Goal: Book appointment/travel/reservation

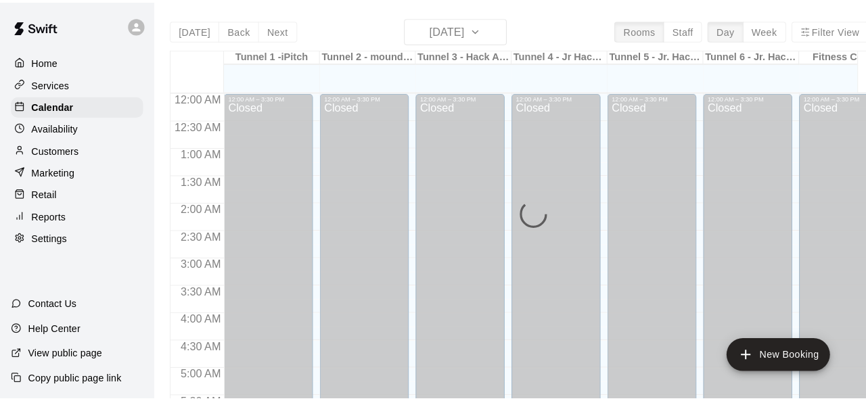
scroll to position [723, 0]
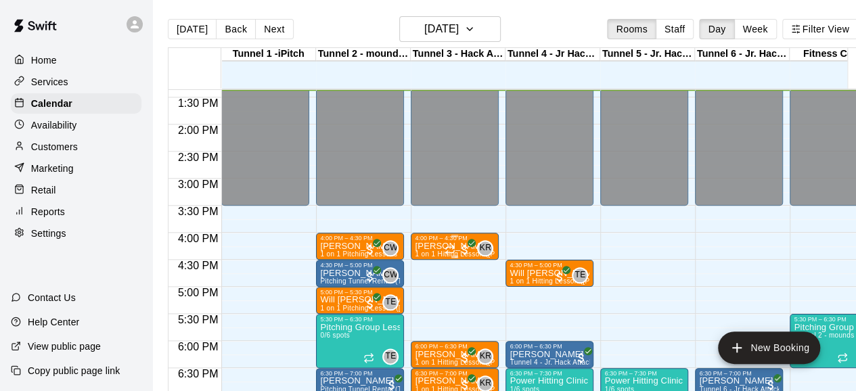
click at [449, 243] on div at bounding box center [457, 250] width 27 height 14
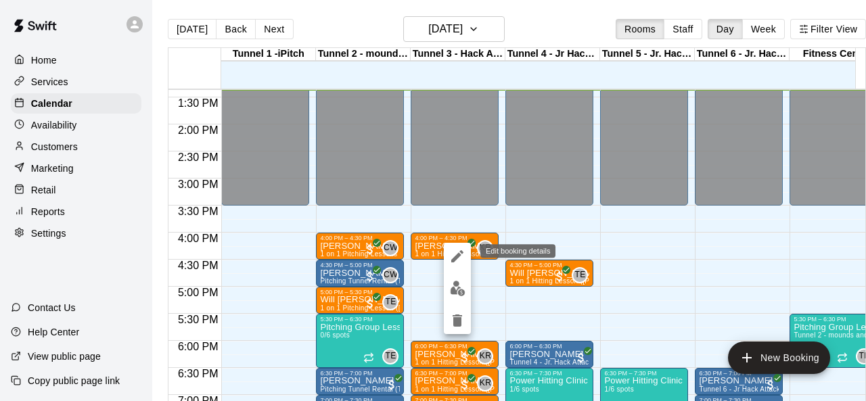
click at [453, 252] on icon "edit" at bounding box center [457, 256] width 16 height 16
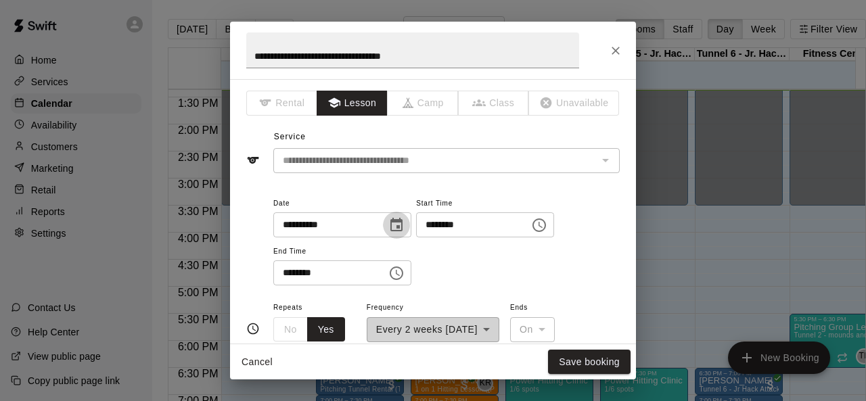
click at [402, 229] on icon "Choose date, selected date is Sep 15, 2025" at bounding box center [396, 225] width 12 height 14
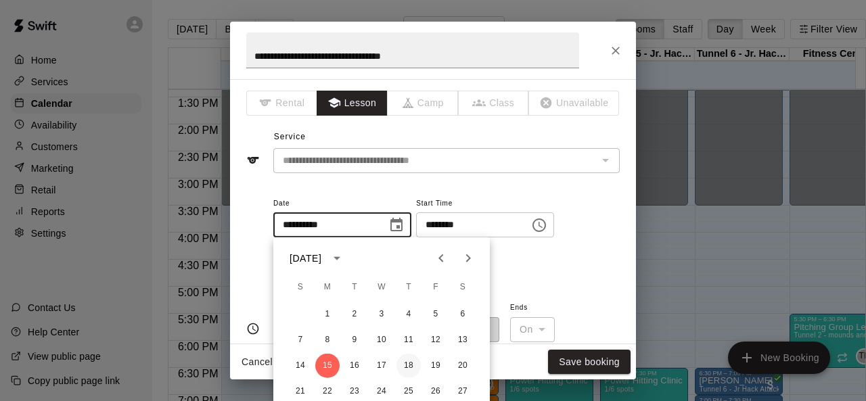
click at [403, 363] on button "18" at bounding box center [408, 366] width 24 height 24
type input "**********"
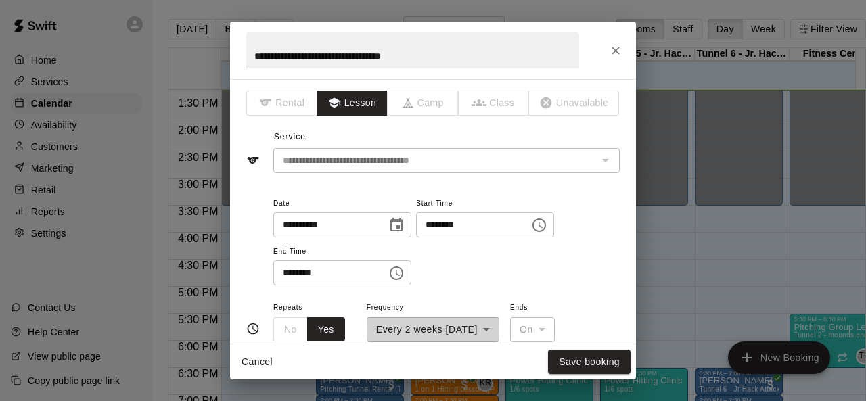
scroll to position [68, 0]
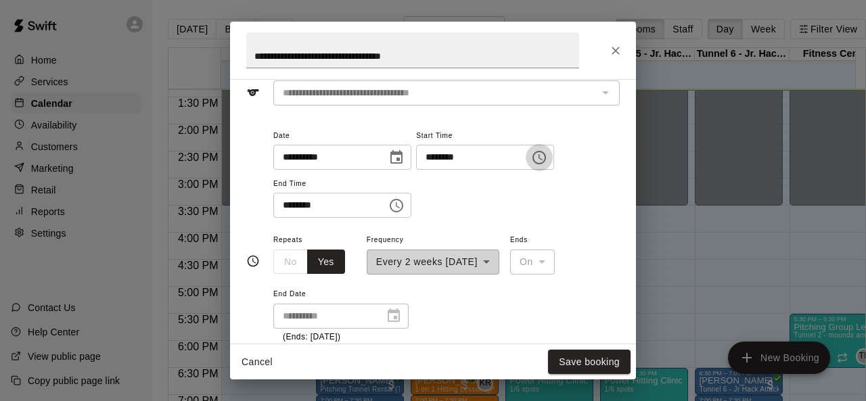
click at [547, 163] on icon "Choose time, selected time is 4:00 PM" at bounding box center [539, 157] width 16 height 16
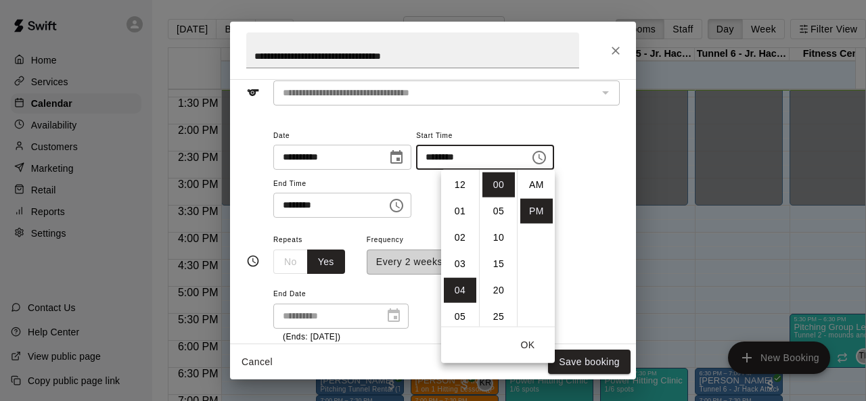
scroll to position [24, 0]
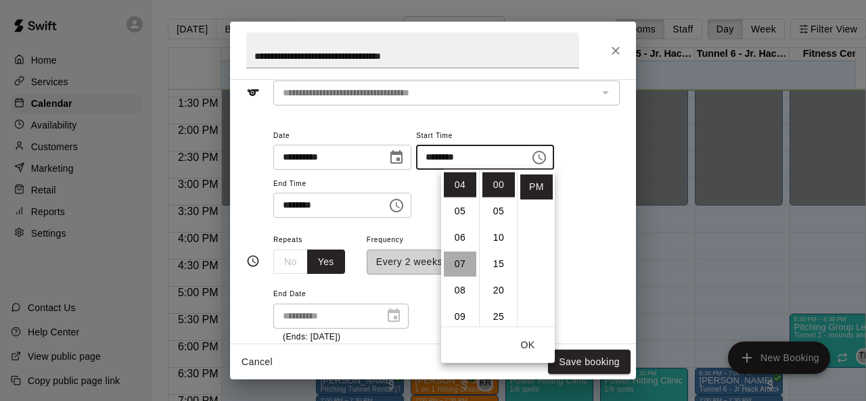
click at [458, 263] on li "07" at bounding box center [460, 264] width 32 height 25
type input "********"
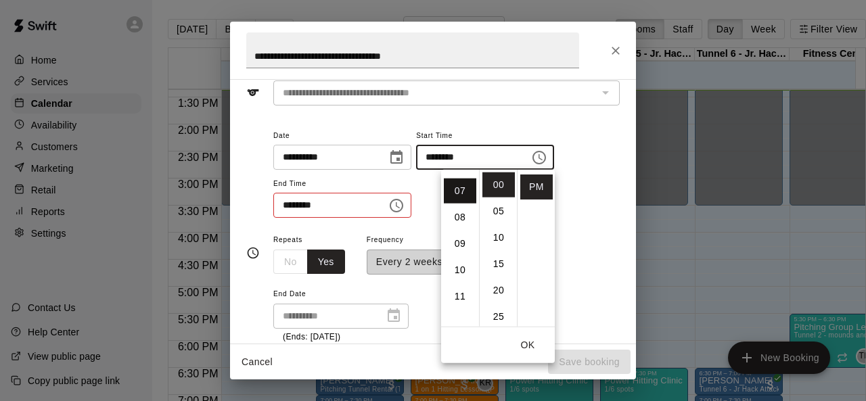
scroll to position [185, 0]
click at [404, 203] on icon "Choose time, selected time is 4:30 PM" at bounding box center [396, 205] width 16 height 16
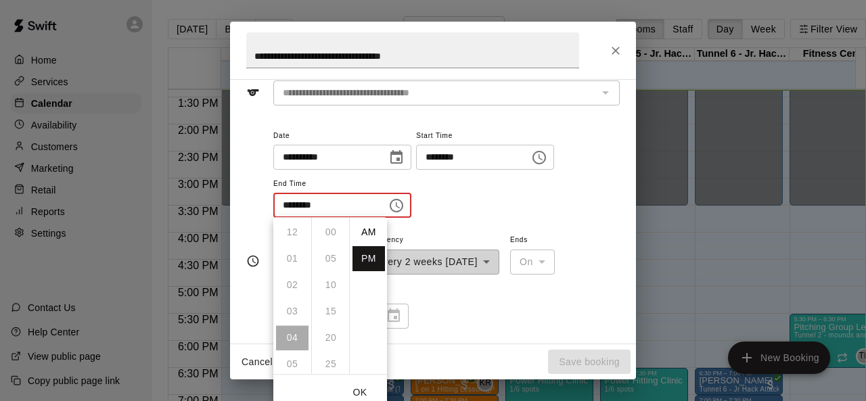
scroll to position [24, 0]
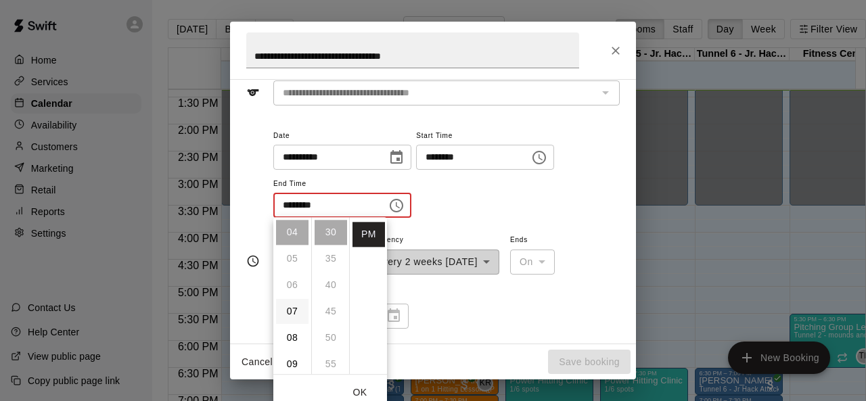
click at [291, 308] on li "07" at bounding box center [292, 311] width 32 height 25
type input "********"
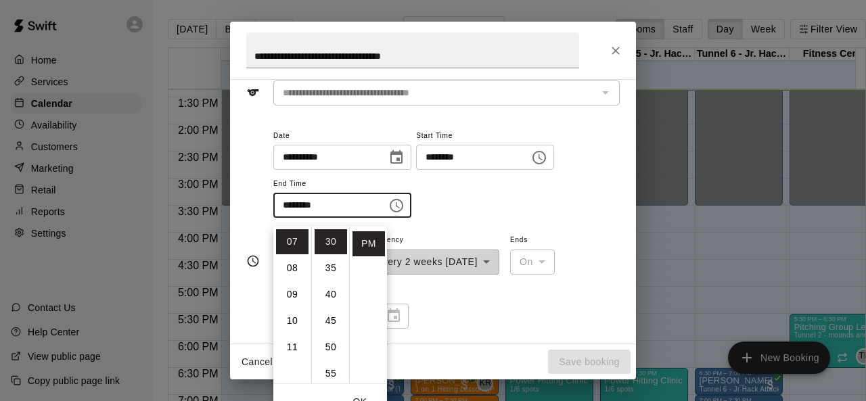
scroll to position [9, 0]
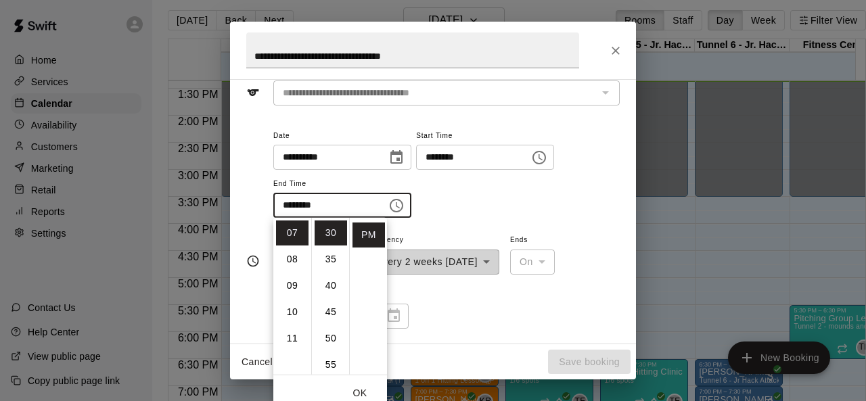
click at [528, 224] on div "**********" at bounding box center [446, 179] width 346 height 105
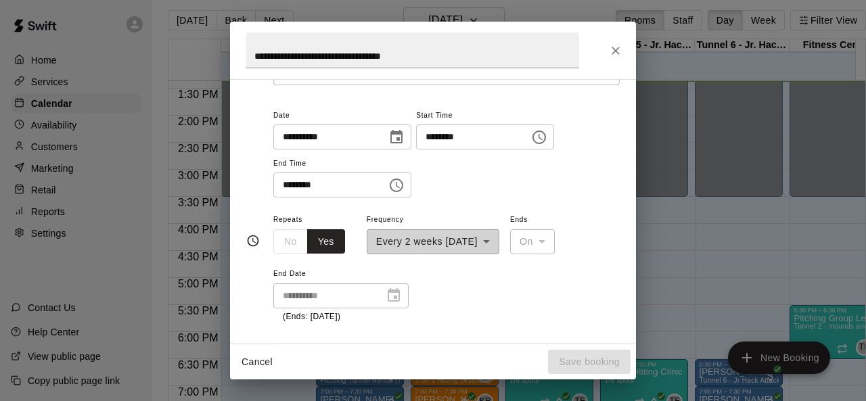
scroll to position [68, 0]
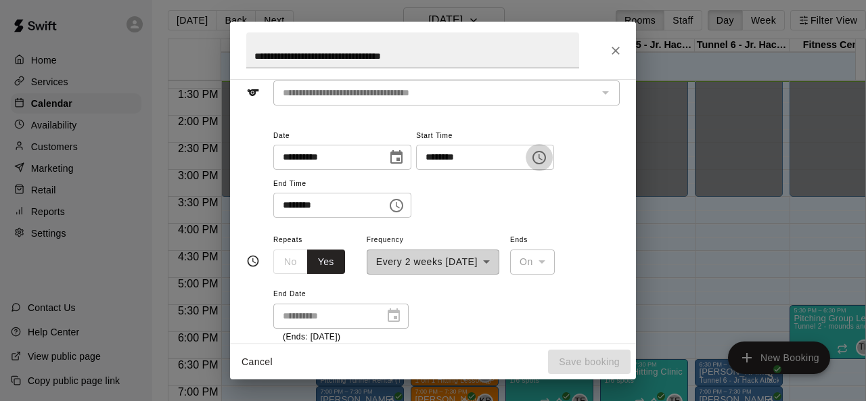
click at [547, 158] on icon "Choose time, selected time is 7:00 PM" at bounding box center [539, 157] width 16 height 16
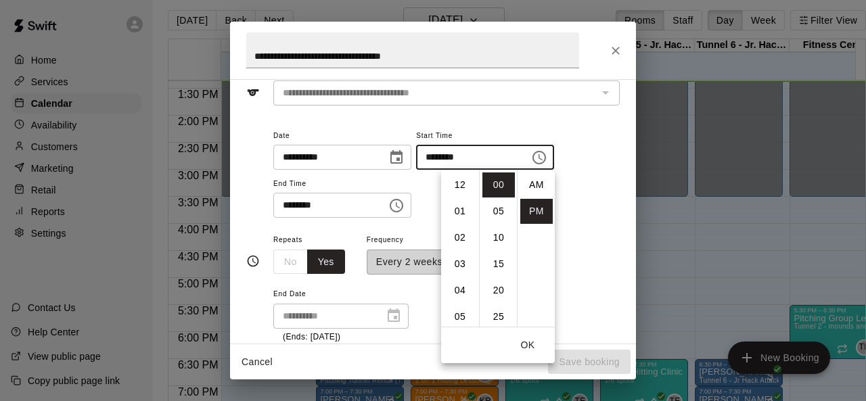
scroll to position [24, 0]
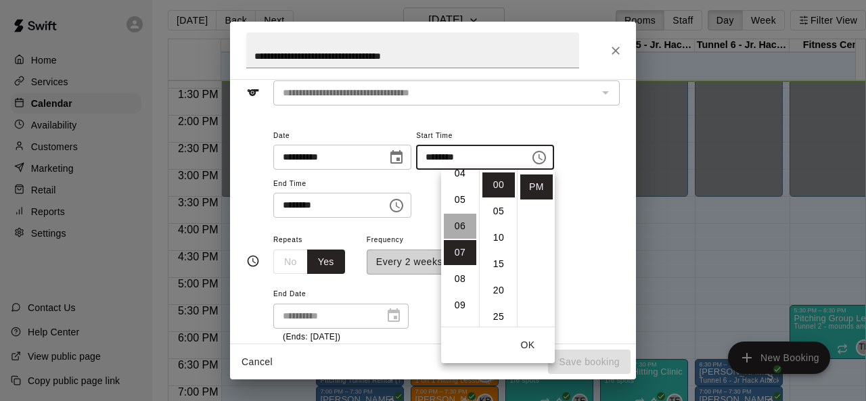
click at [462, 218] on li "06" at bounding box center [460, 226] width 32 height 25
type input "********"
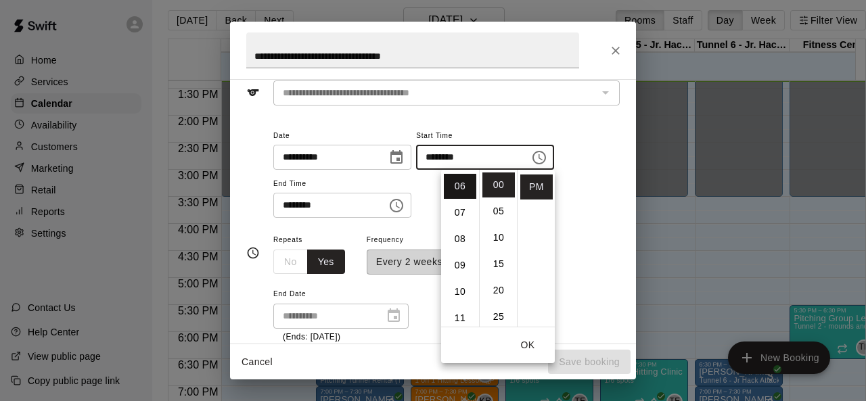
scroll to position [158, 0]
click at [404, 203] on icon "Choose time, selected time is 7:30 PM" at bounding box center [396, 205] width 16 height 16
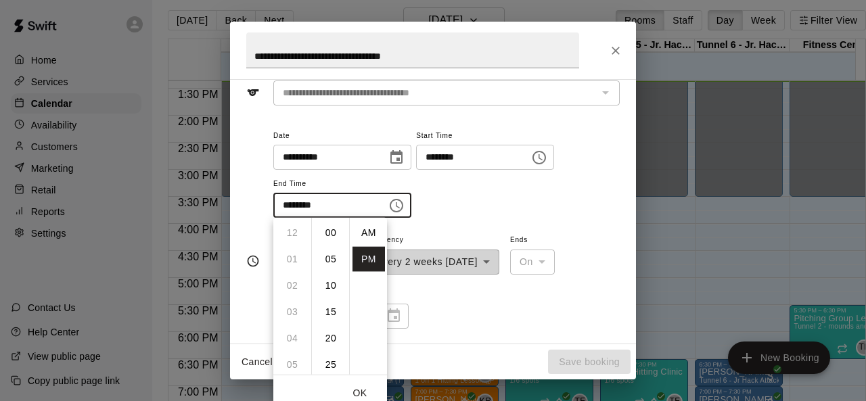
scroll to position [24, 0]
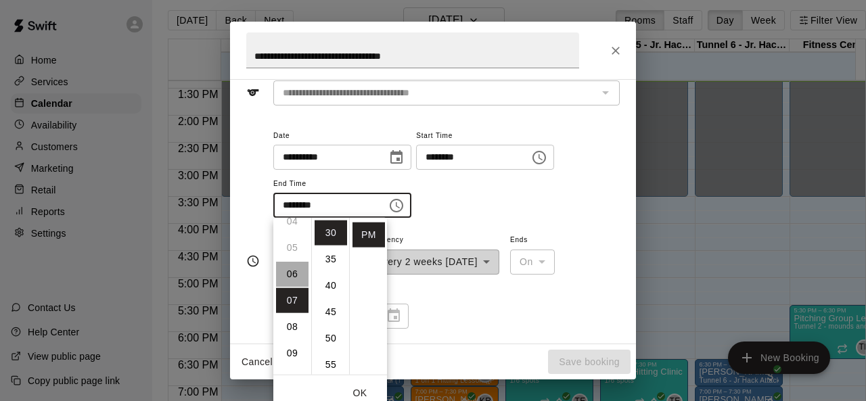
click at [291, 277] on li "06" at bounding box center [292, 274] width 32 height 25
type input "********"
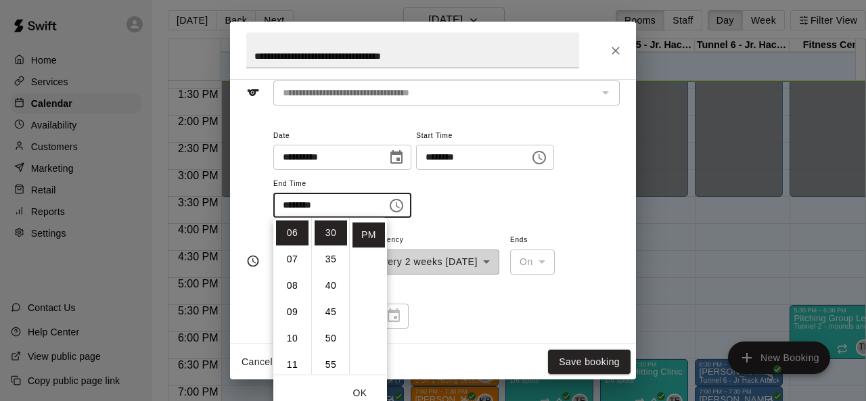
scroll to position [18, 0]
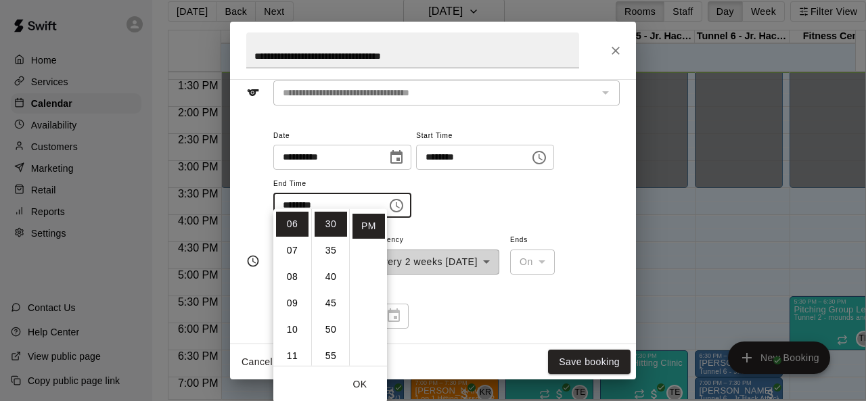
click at [520, 204] on div "**********" at bounding box center [446, 172] width 346 height 91
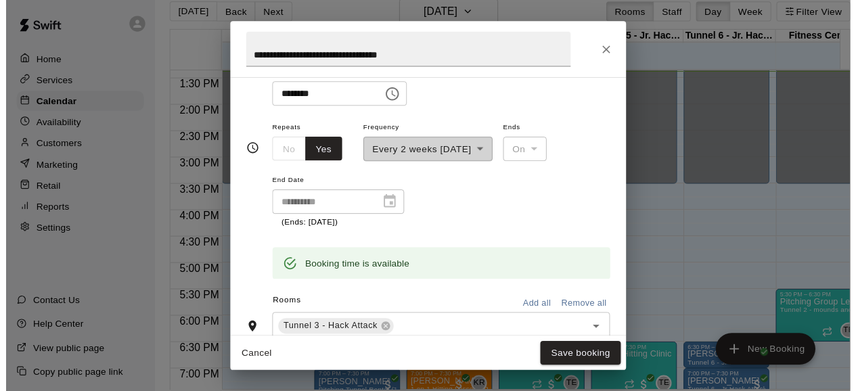
scroll to position [203, 0]
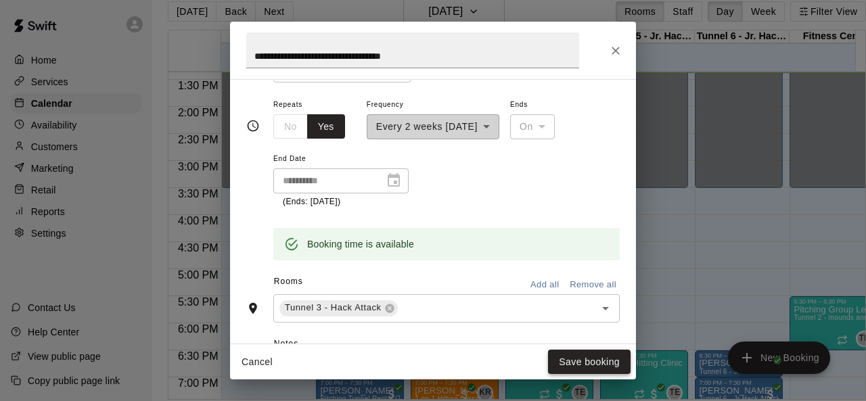
click at [583, 356] on button "Save booking" at bounding box center [589, 362] width 83 height 25
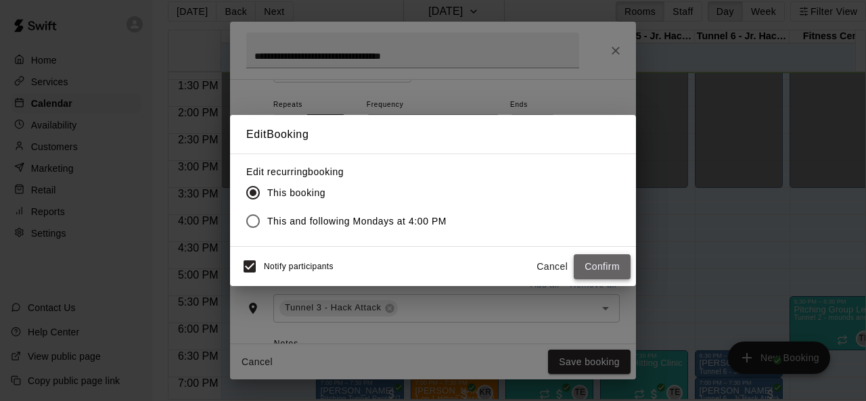
click at [611, 260] on button "Confirm" at bounding box center [602, 266] width 57 height 25
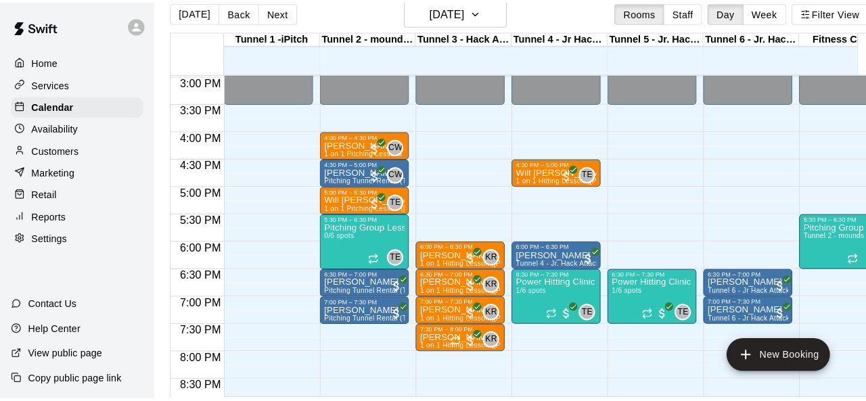
scroll to position [791, 0]
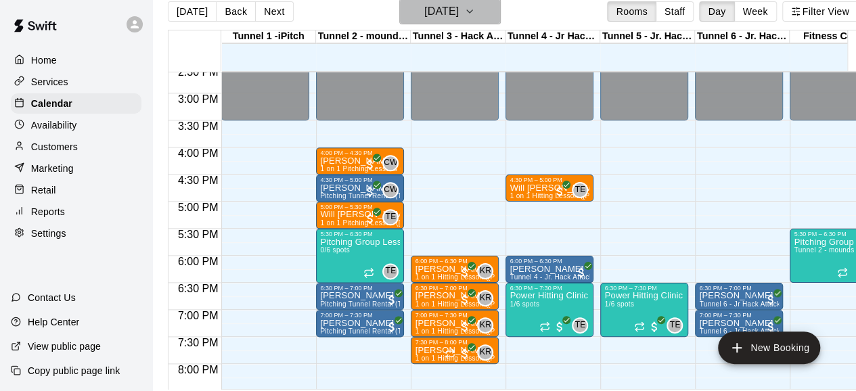
click at [425, 18] on h6 "[DATE]" at bounding box center [441, 11] width 34 height 19
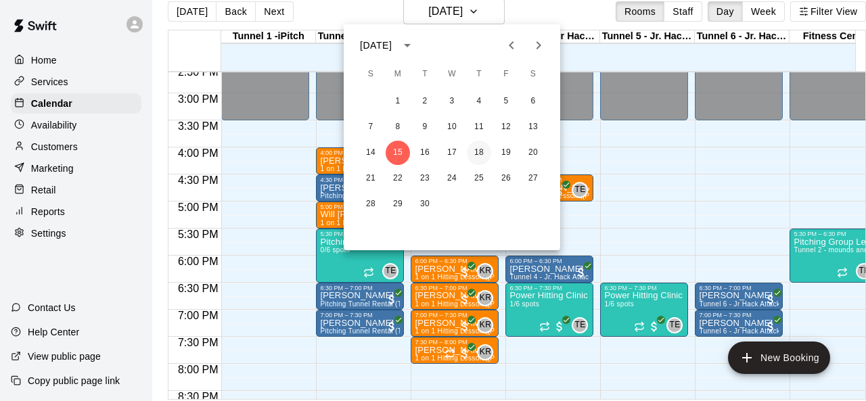
click at [480, 141] on button "18" at bounding box center [479, 153] width 24 height 24
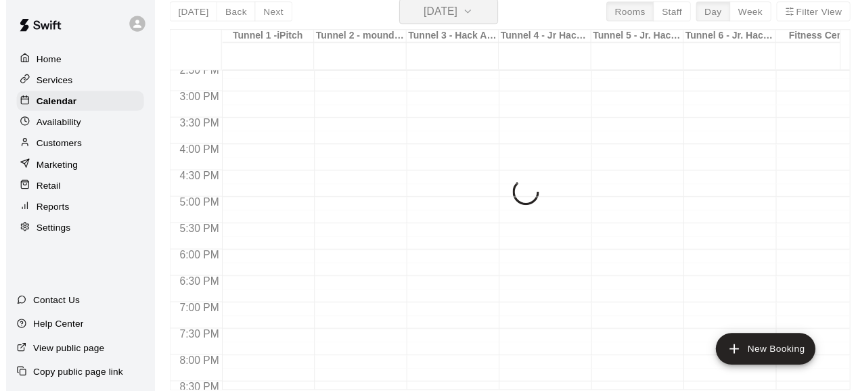
scroll to position [16, 0]
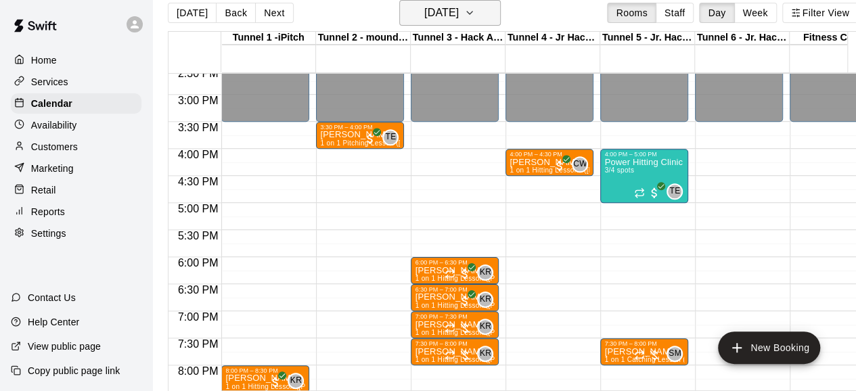
click at [459, 13] on h6 "[DATE]" at bounding box center [441, 12] width 34 height 19
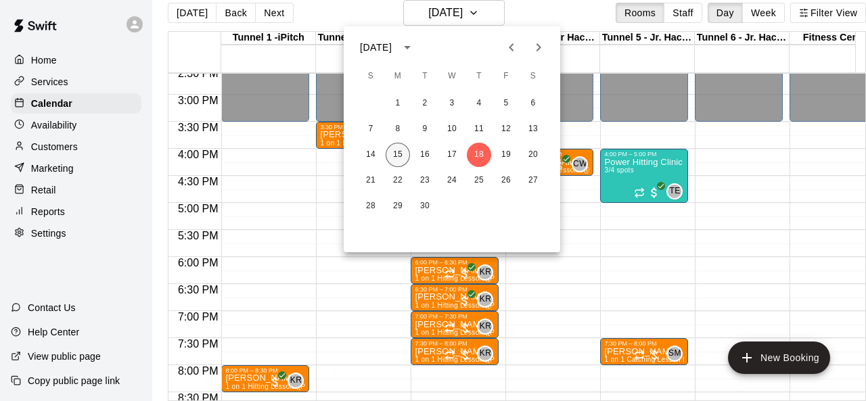
click at [393, 162] on button "15" at bounding box center [398, 155] width 24 height 24
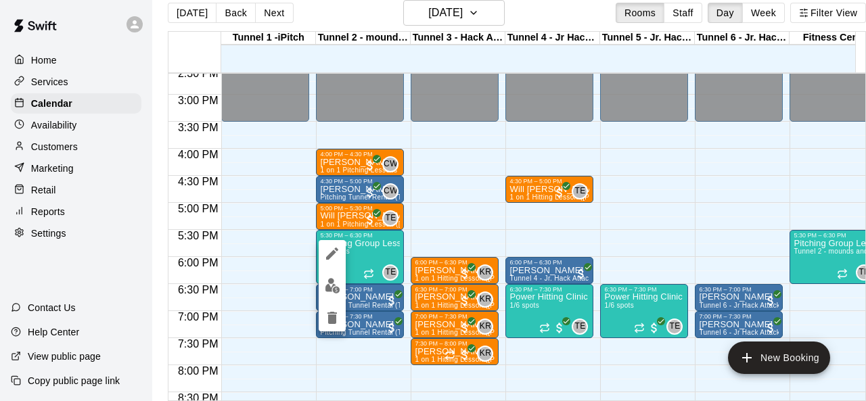
click at [333, 320] on icon "delete" at bounding box center [331, 318] width 9 height 12
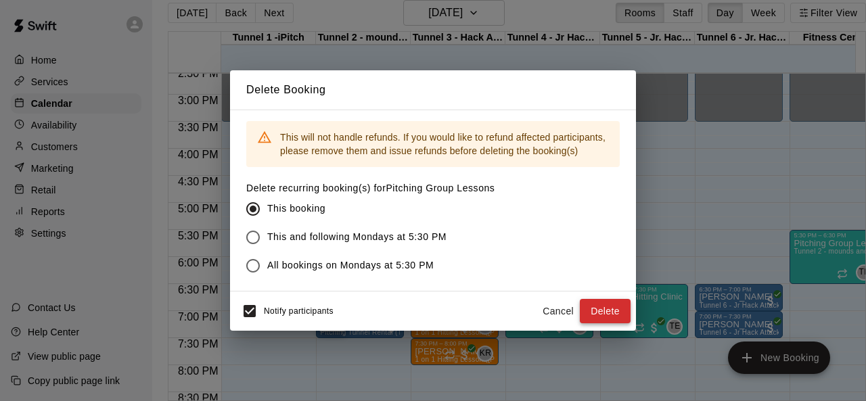
click at [602, 312] on button "Delete" at bounding box center [605, 311] width 51 height 25
